Goal: Transaction & Acquisition: Obtain resource

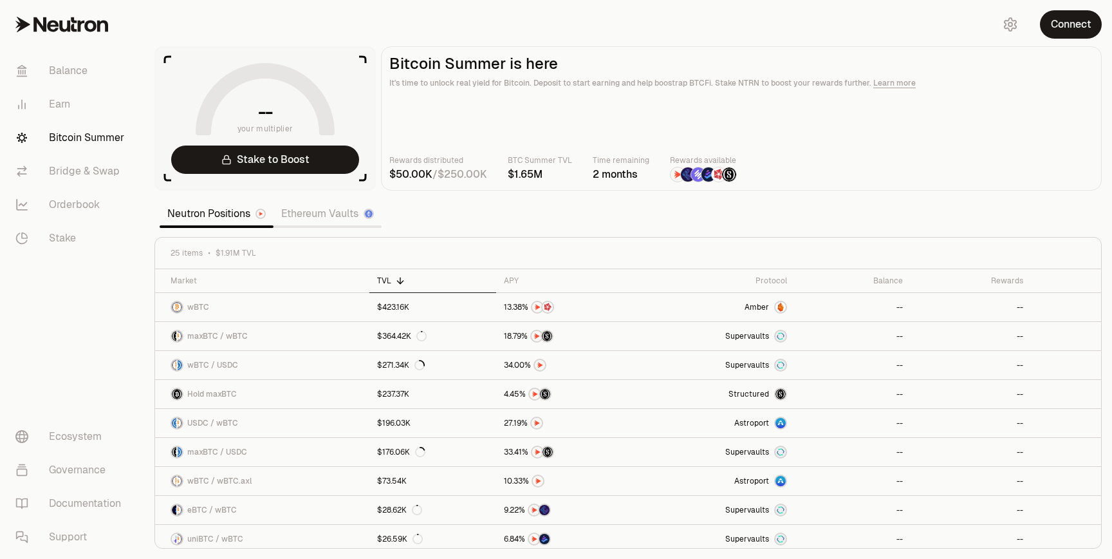
click at [341, 210] on link "Ethereum Vaults" at bounding box center [327, 214] width 108 height 26
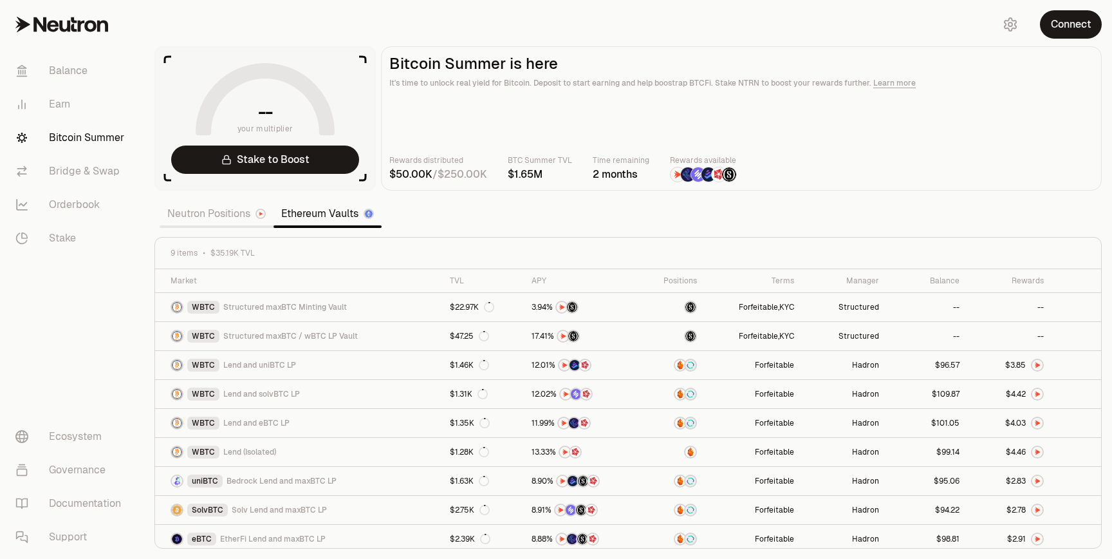
click at [237, 216] on link "Neutron Positions" at bounding box center [217, 214] width 114 height 26
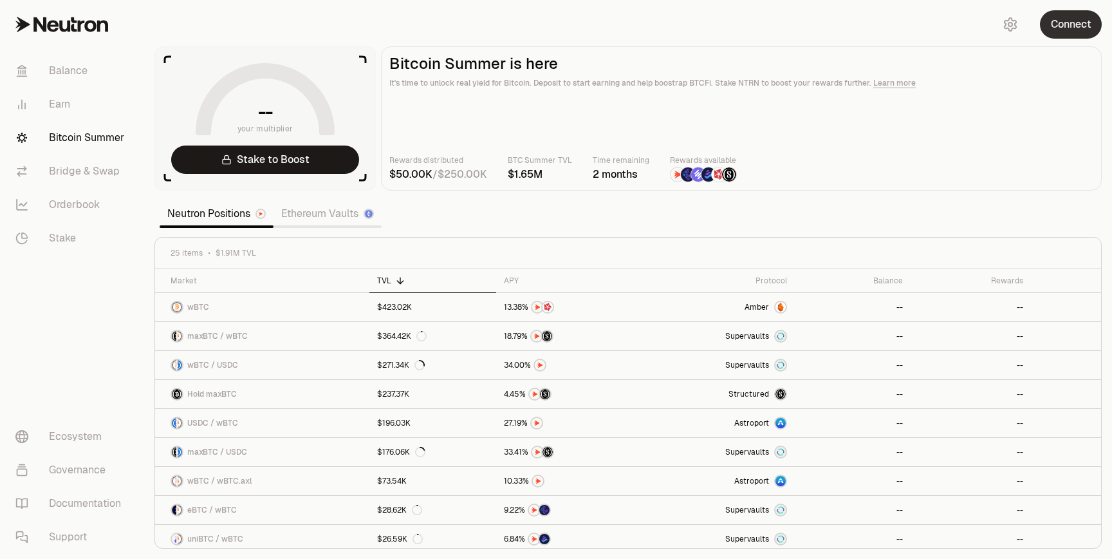
click at [1082, 37] on button "Connect" at bounding box center [1071, 24] width 62 height 28
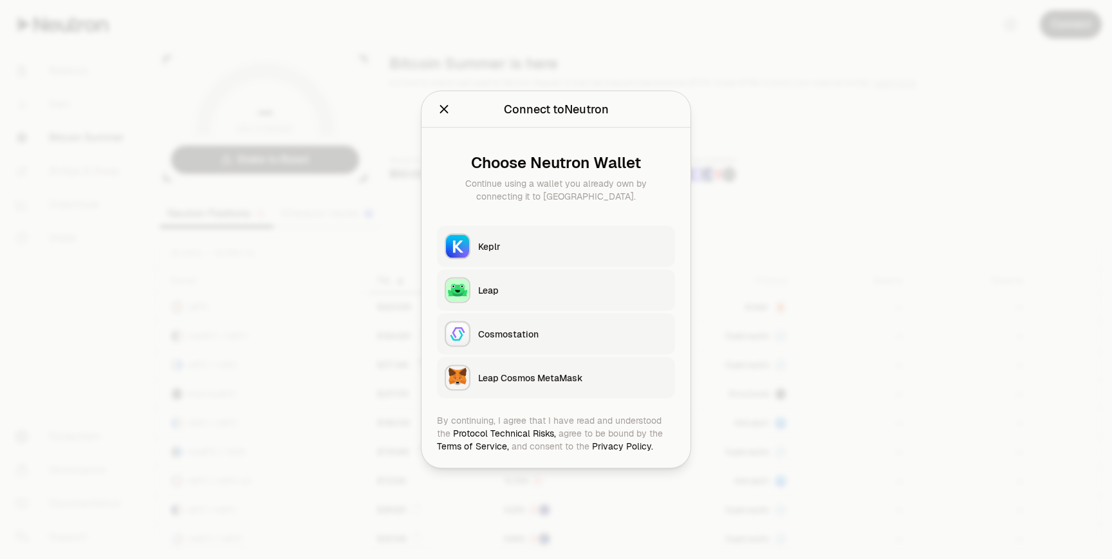
click at [535, 250] on div "Keplr" at bounding box center [572, 246] width 189 height 13
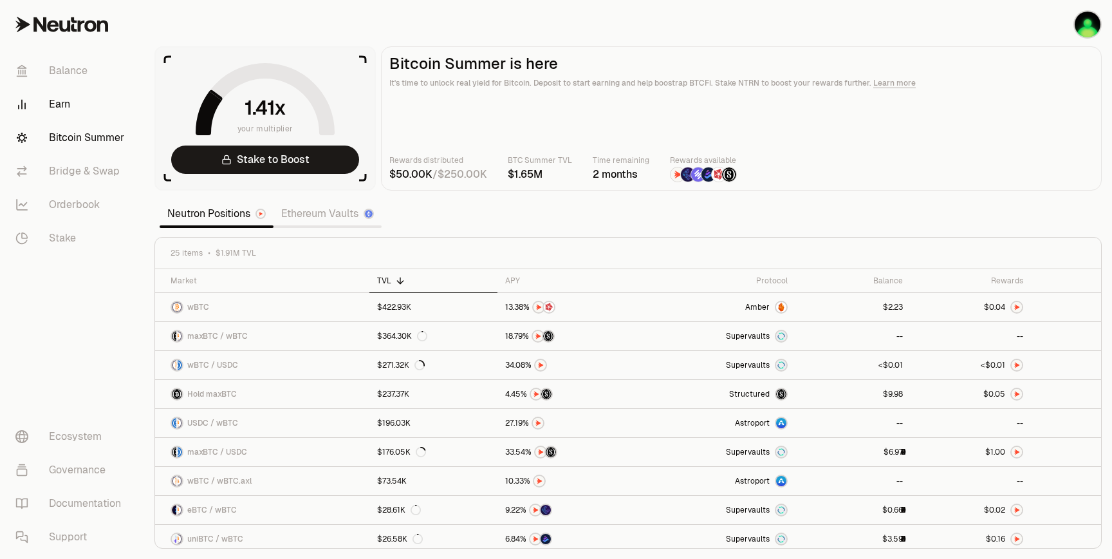
click at [59, 107] on link "Earn" at bounding box center [72, 104] width 134 height 33
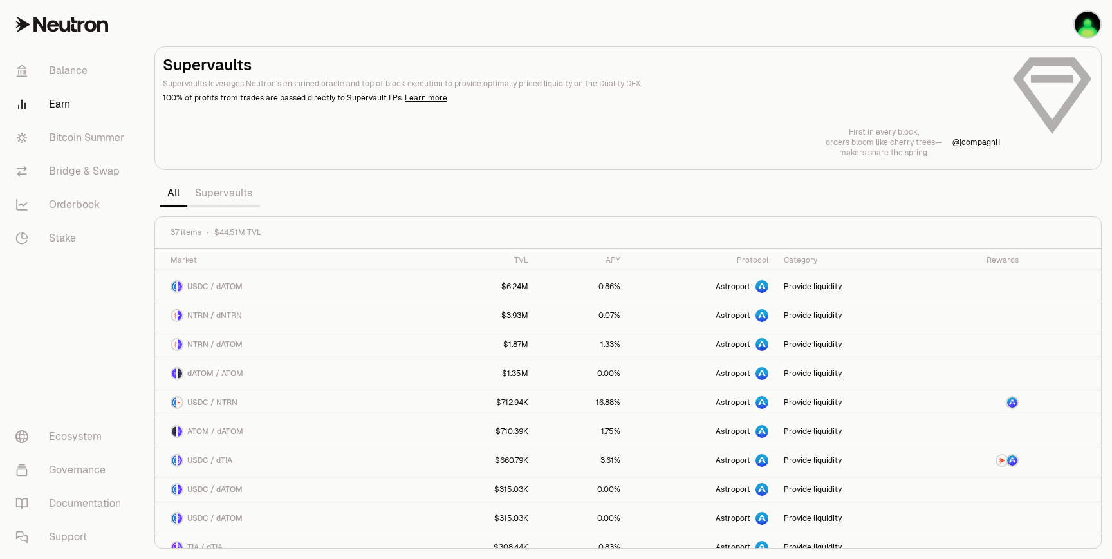
click at [236, 198] on link "Supervaults" at bounding box center [223, 193] width 73 height 26
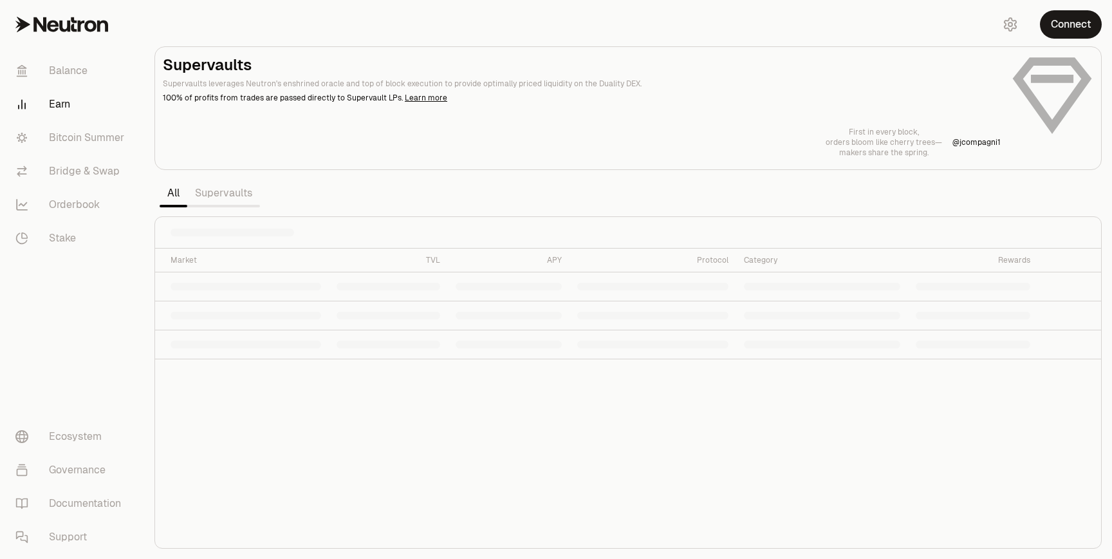
click at [240, 193] on link "Supervaults" at bounding box center [223, 193] width 73 height 26
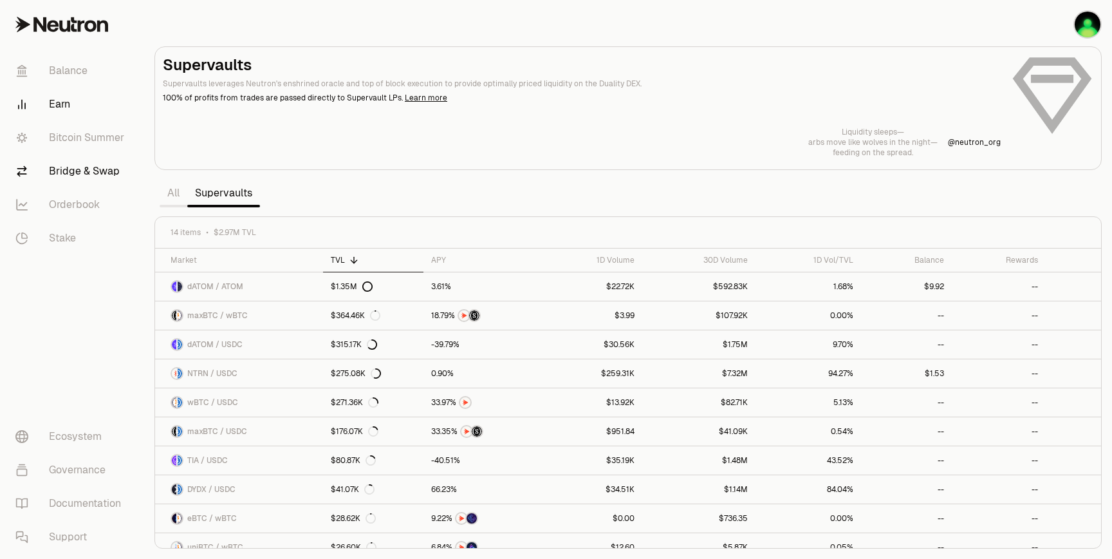
click at [58, 172] on link "Bridge & Swap" at bounding box center [72, 170] width 134 height 33
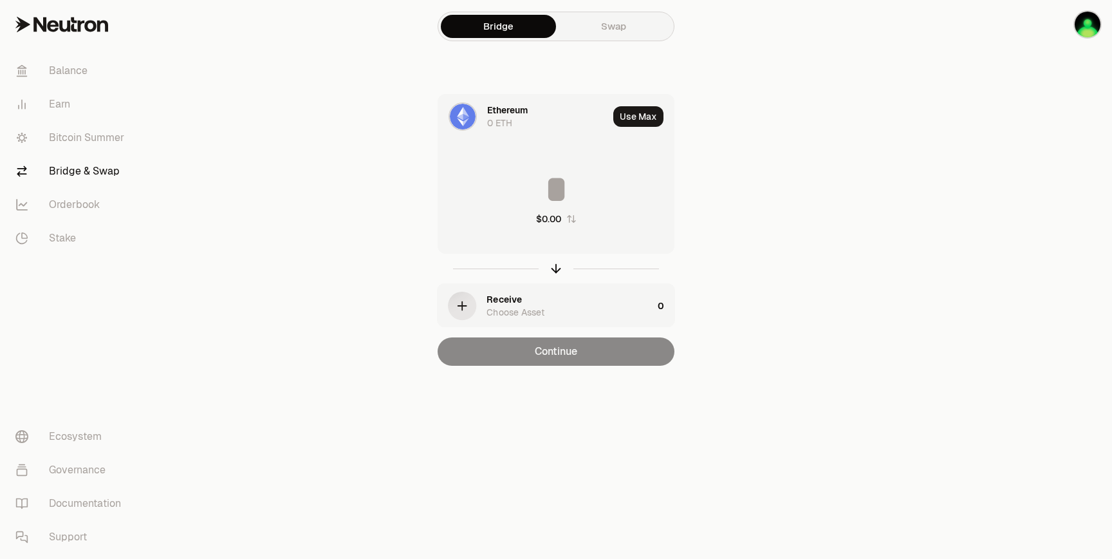
click at [556, 111] on div "Ethereum 0 ETH" at bounding box center [547, 117] width 121 height 26
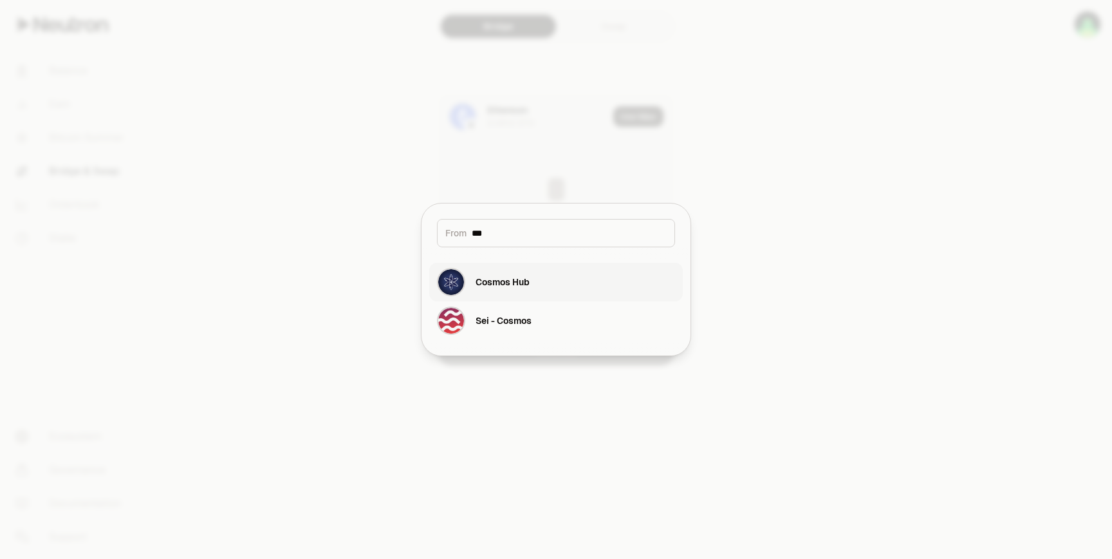
type input "***"
click at [528, 283] on div "Cosmos Hub" at bounding box center [503, 281] width 54 height 13
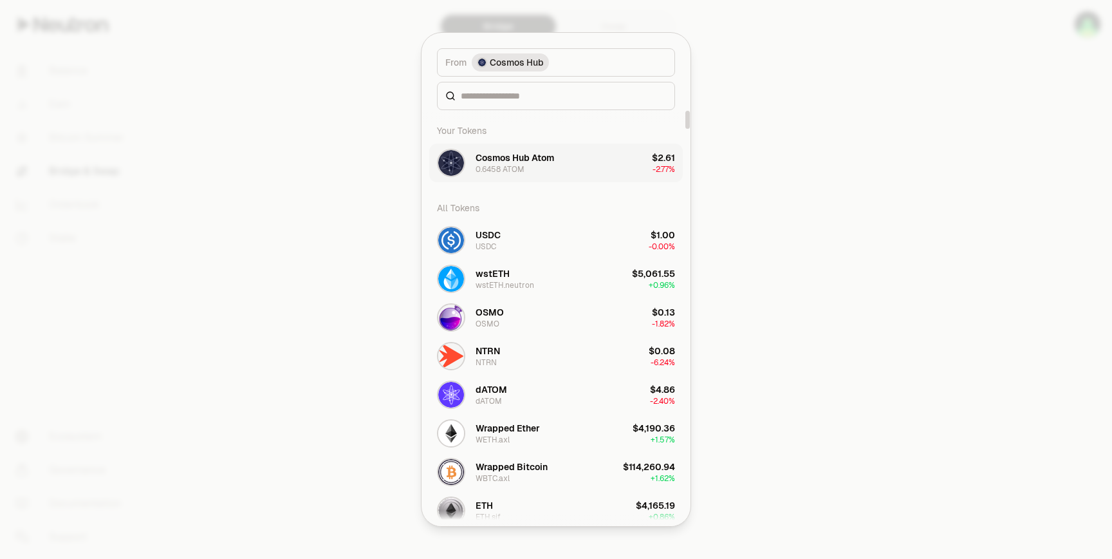
click at [522, 167] on div "0.6458 ATOM" at bounding box center [500, 169] width 49 height 10
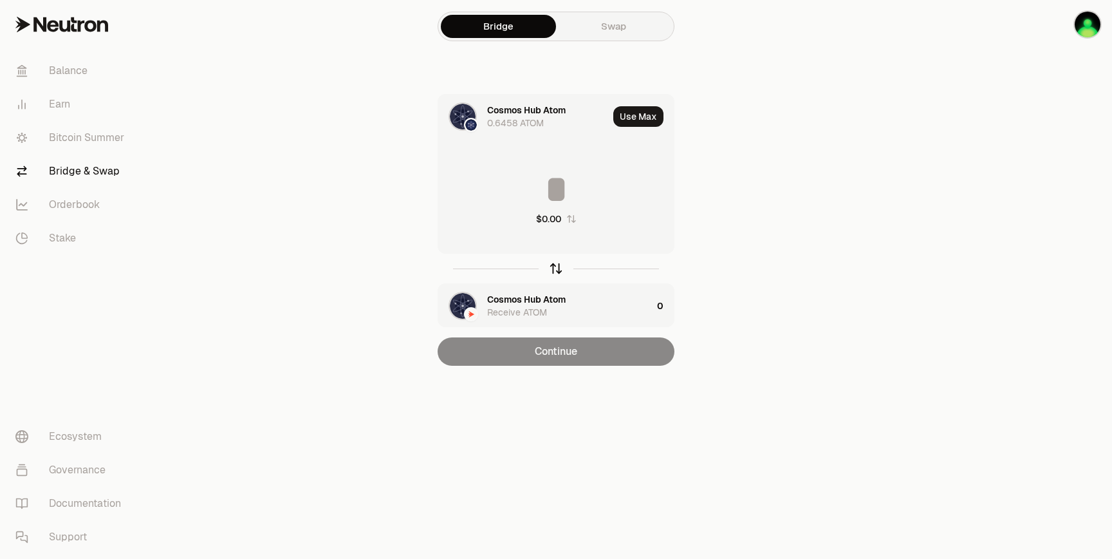
click at [559, 269] on icon "button" at bounding box center [556, 268] width 14 height 14
click at [562, 194] on input at bounding box center [556, 189] width 236 height 39
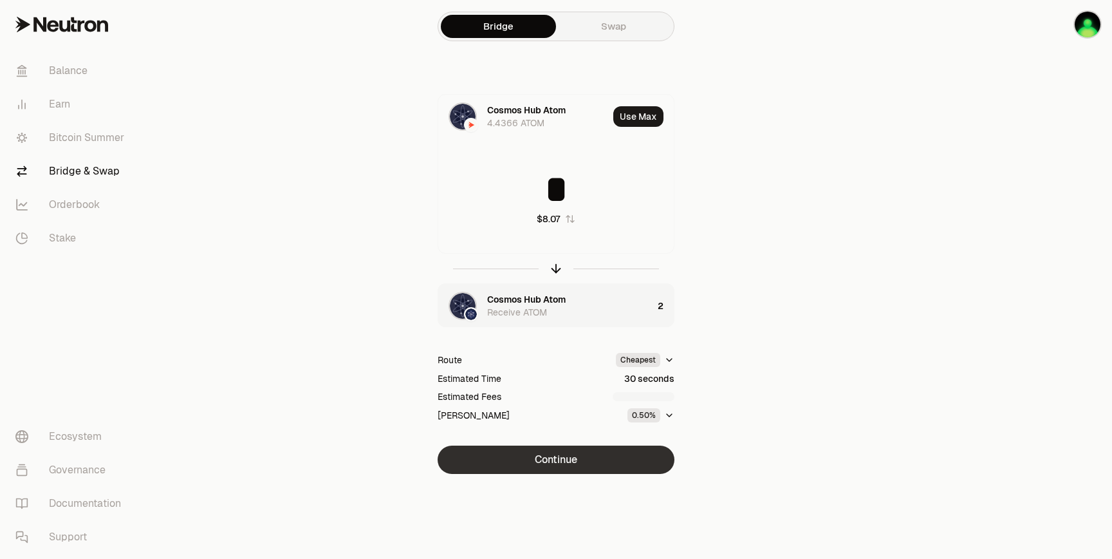
type input "*"
click at [592, 459] on button "Continue" at bounding box center [556, 459] width 237 height 28
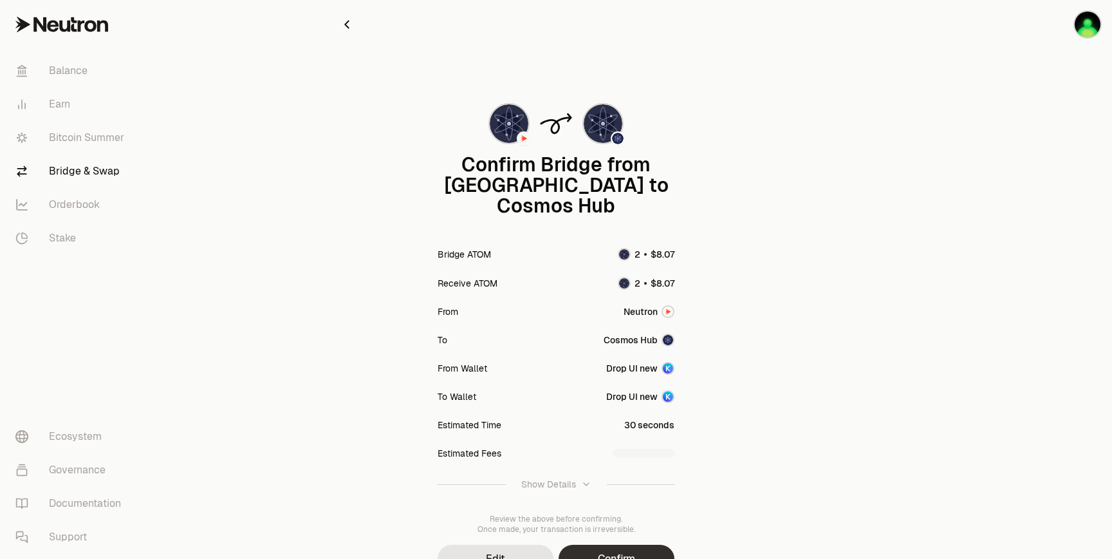
click at [626, 544] on button "Confirm" at bounding box center [617, 558] width 116 height 28
